Goal: Navigation & Orientation: Find specific page/section

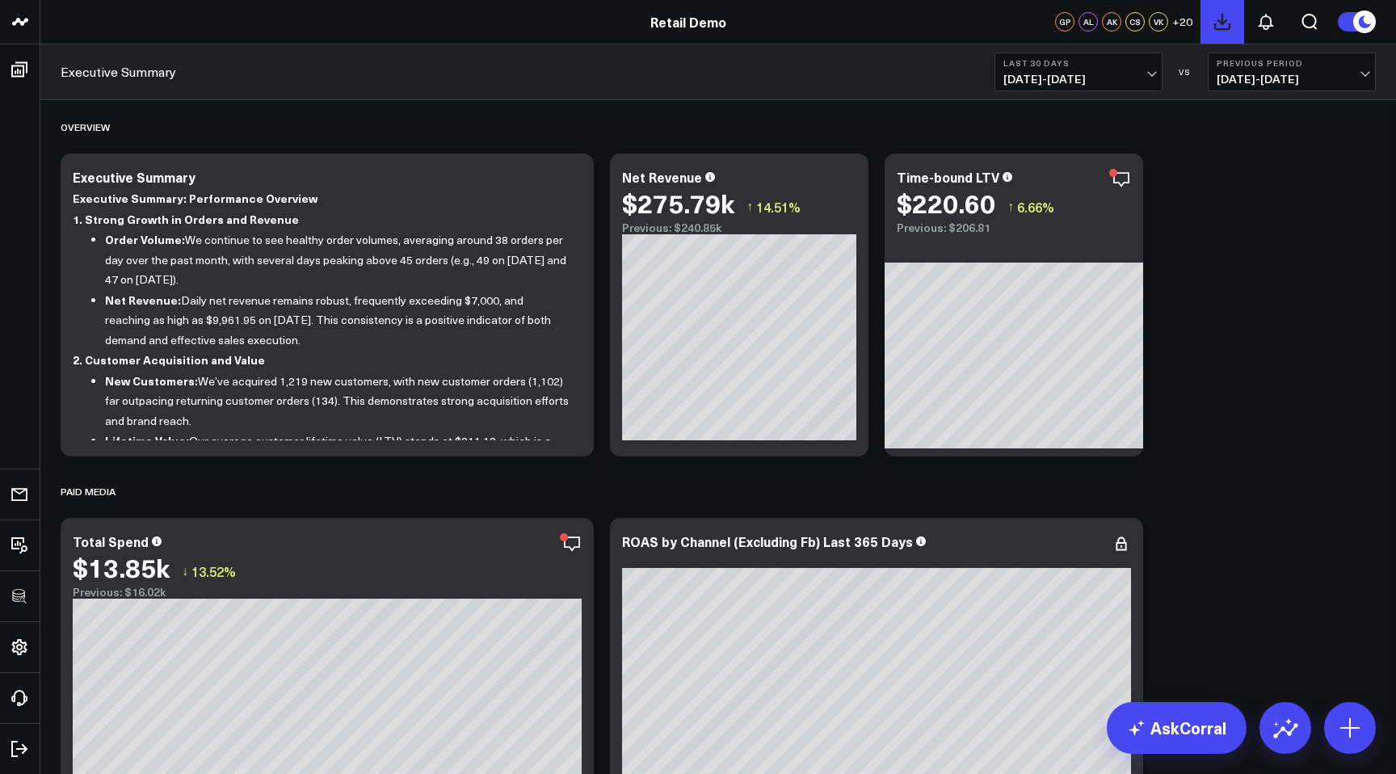
click at [1224, 21] on icon at bounding box center [1222, 22] width 15 height 15
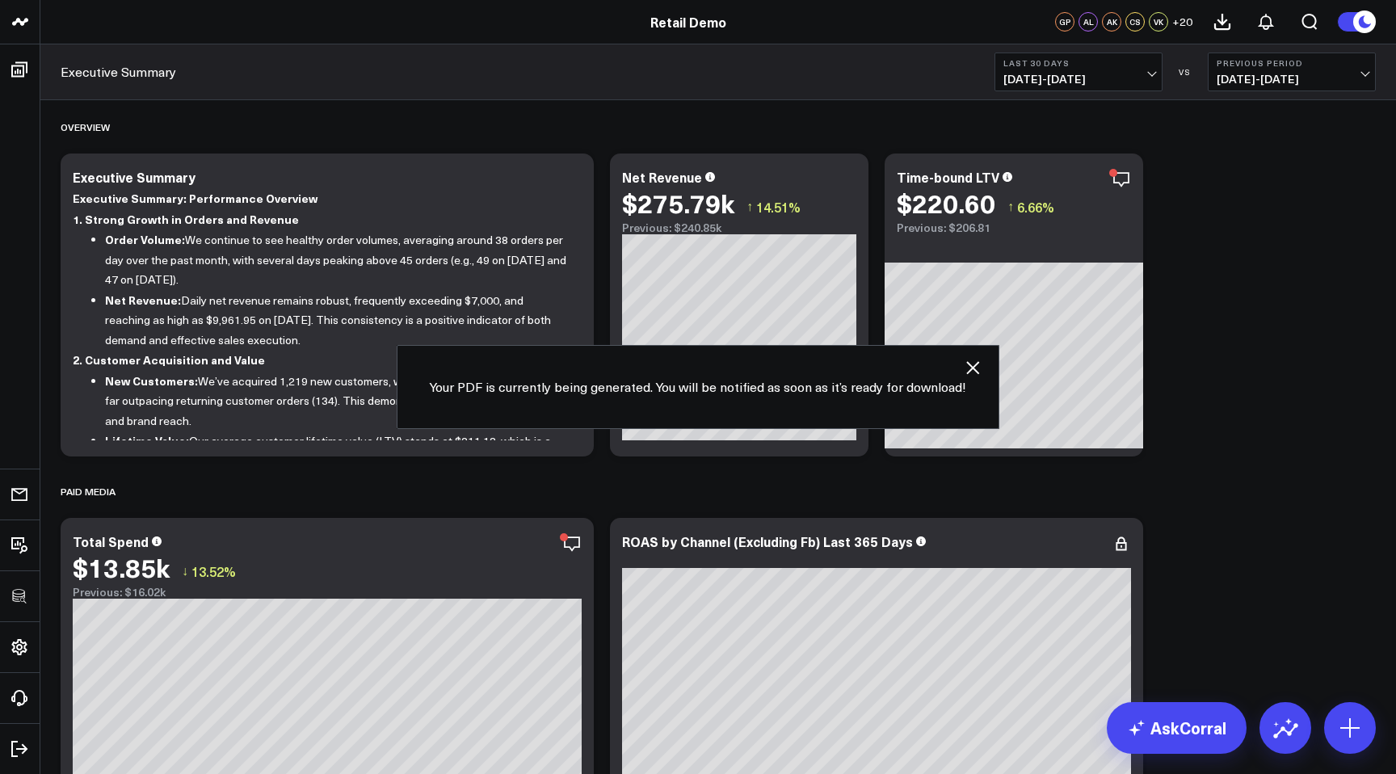
click at [968, 365] on icon "button" at bounding box center [972, 367] width 13 height 13
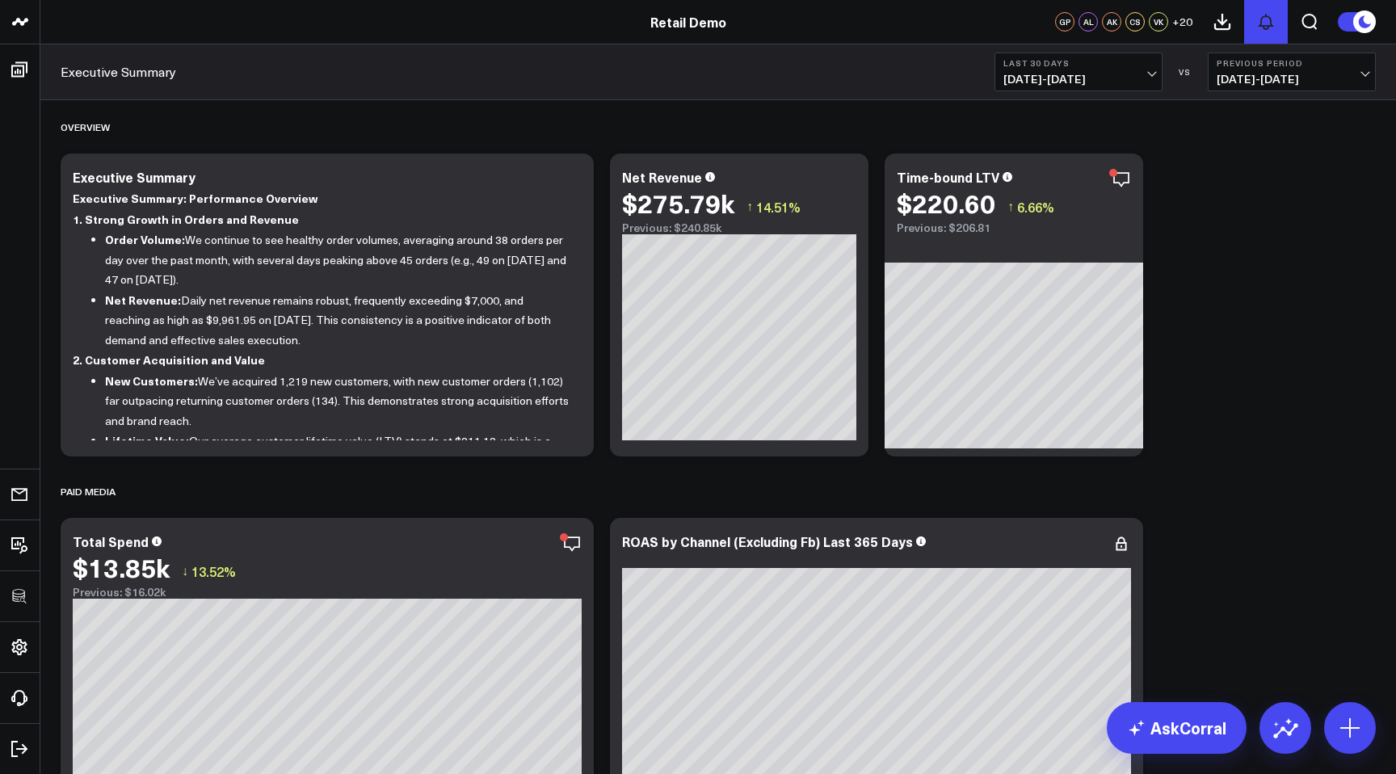
click at [1260, 19] on icon at bounding box center [1265, 21] width 19 height 19
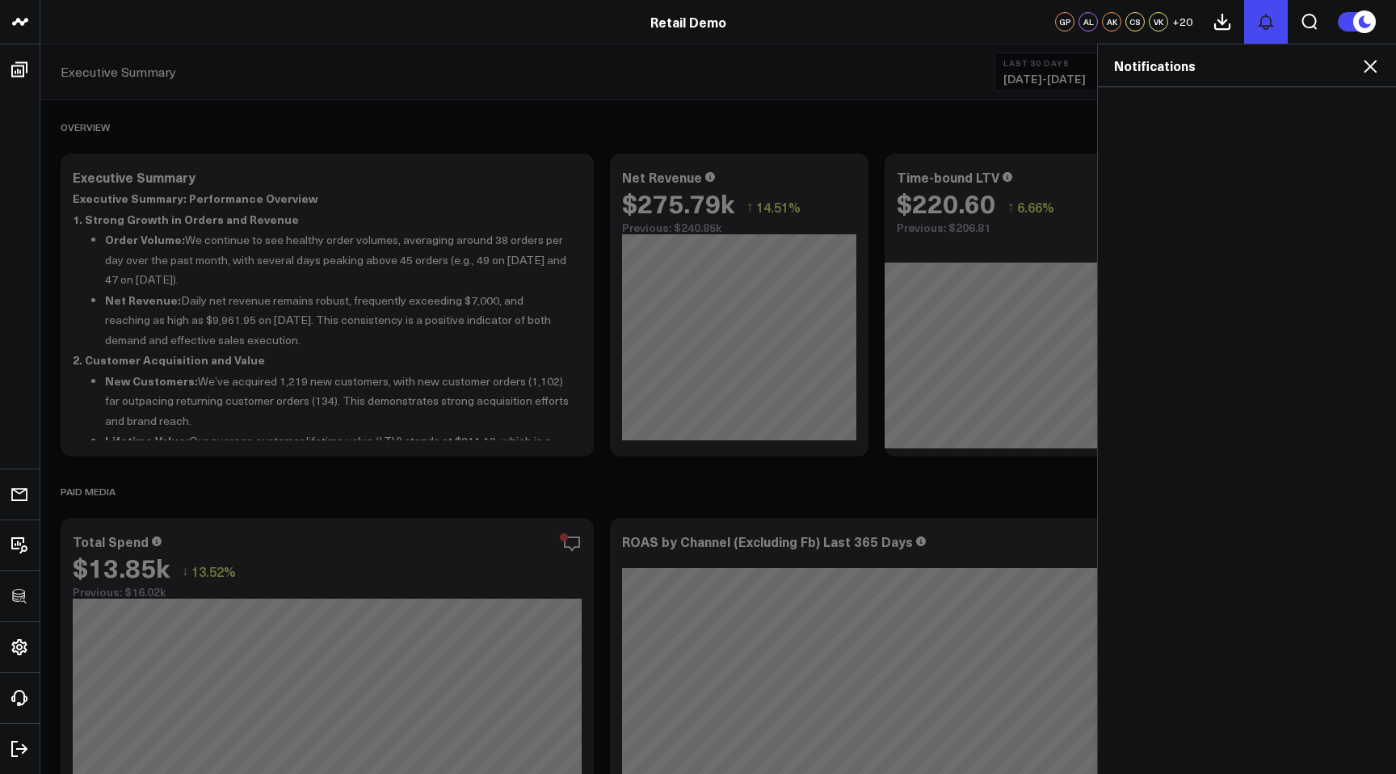
click at [1260, 19] on icon at bounding box center [1265, 21] width 19 height 19
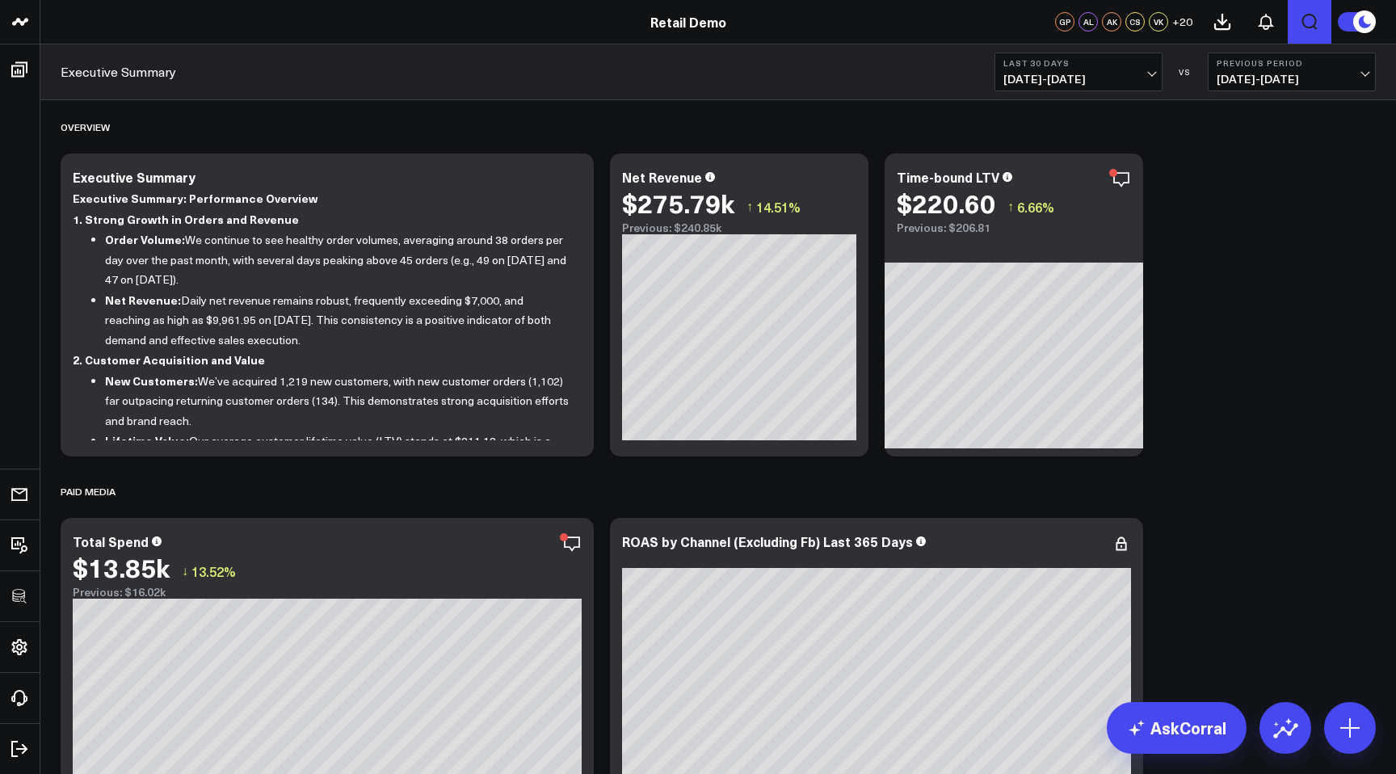
click at [1305, 19] on icon "Open search" at bounding box center [1309, 21] width 19 height 19
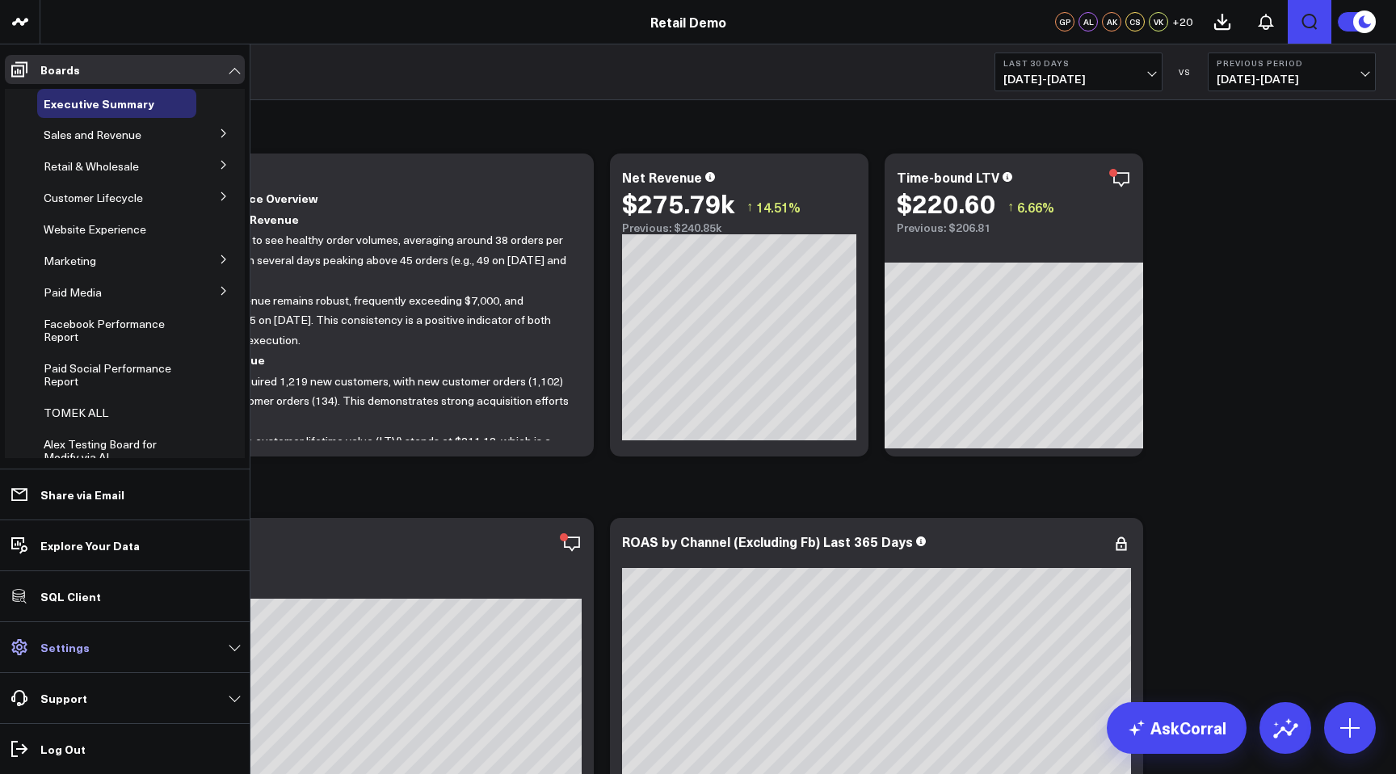
click at [29, 640] on span at bounding box center [19, 647] width 29 height 29
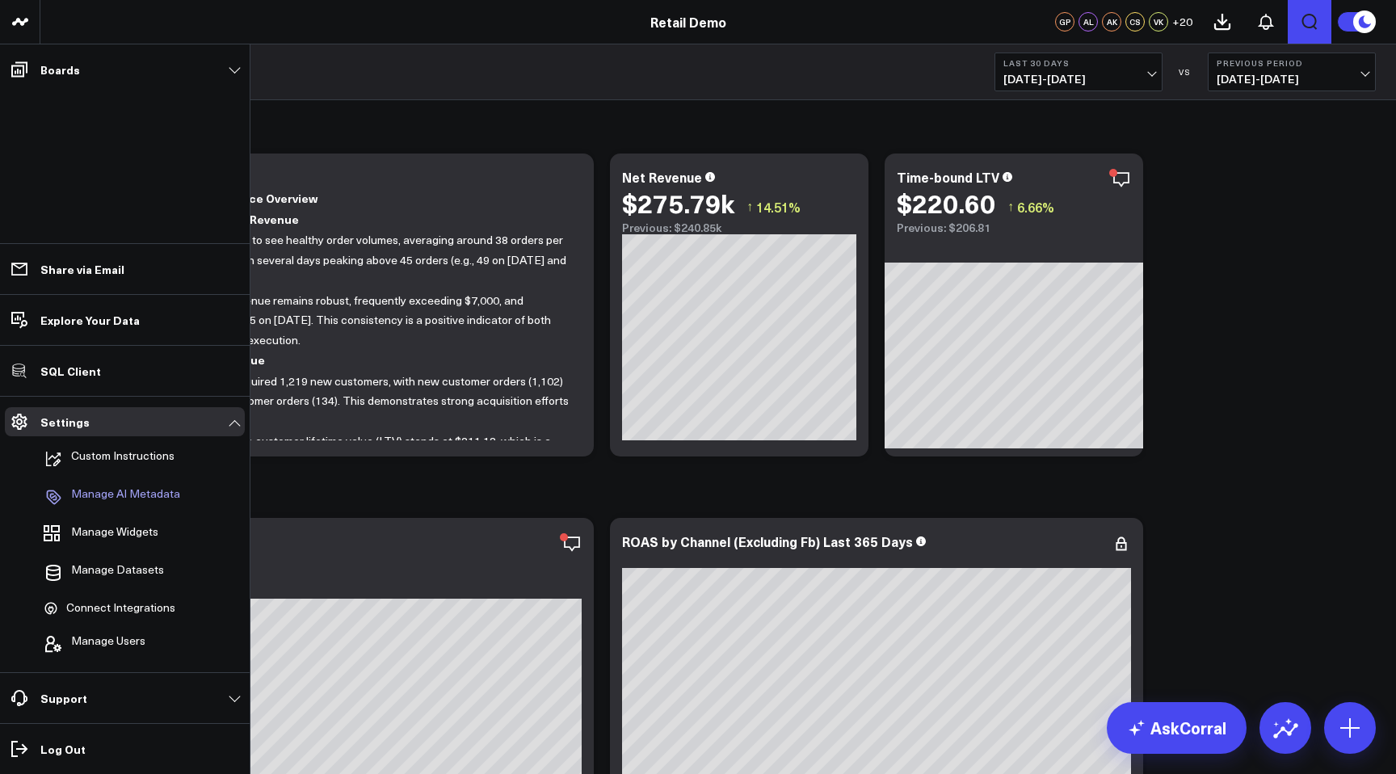
click at [116, 505] on p "Manage AI Metadata" at bounding box center [125, 496] width 109 height 19
